Goal: Transaction & Acquisition: Obtain resource

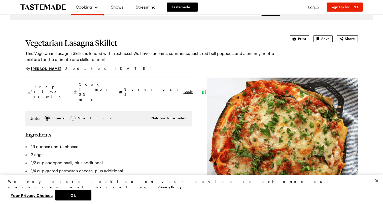
scroll to position [2, 0]
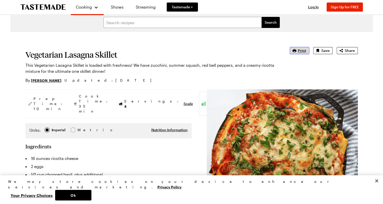
click at [304, 49] on span "Print" at bounding box center [302, 50] width 8 height 5
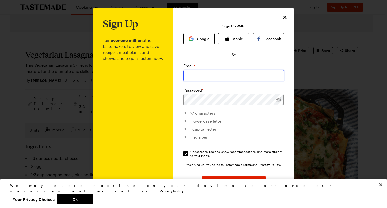
click at [214, 75] on input "email" at bounding box center [233, 75] width 101 height 11
type input "[EMAIL_ADDRESS][DOMAIN_NAME]"
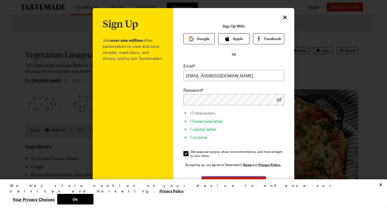
click at [224, 183] on button "Sign Up" at bounding box center [233, 181] width 64 height 11
click at [222, 182] on button "Sign Up" at bounding box center [233, 181] width 64 height 11
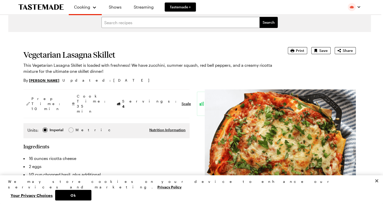
type textarea "x"
